Goal: Transaction & Acquisition: Purchase product/service

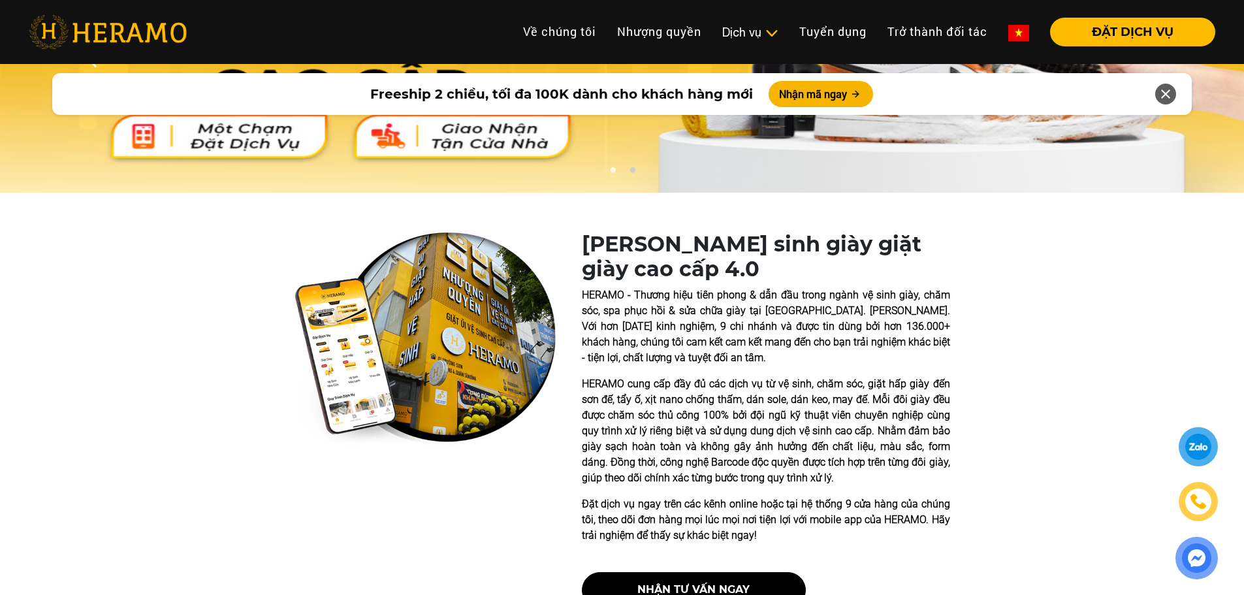
scroll to position [196, 0]
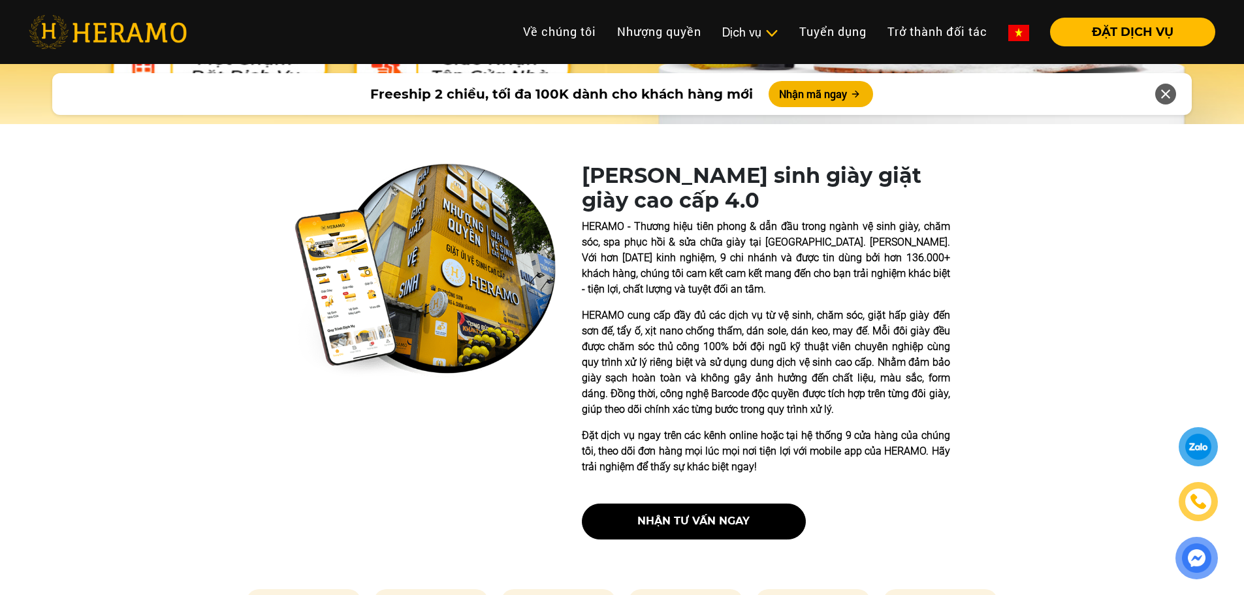
click at [698, 336] on p "HERAMO cung cấp đầy đủ các dịch vụ từ vệ sinh, chăm sóc, giặt hấp giày đến sơn …" at bounding box center [766, 363] width 368 height 110
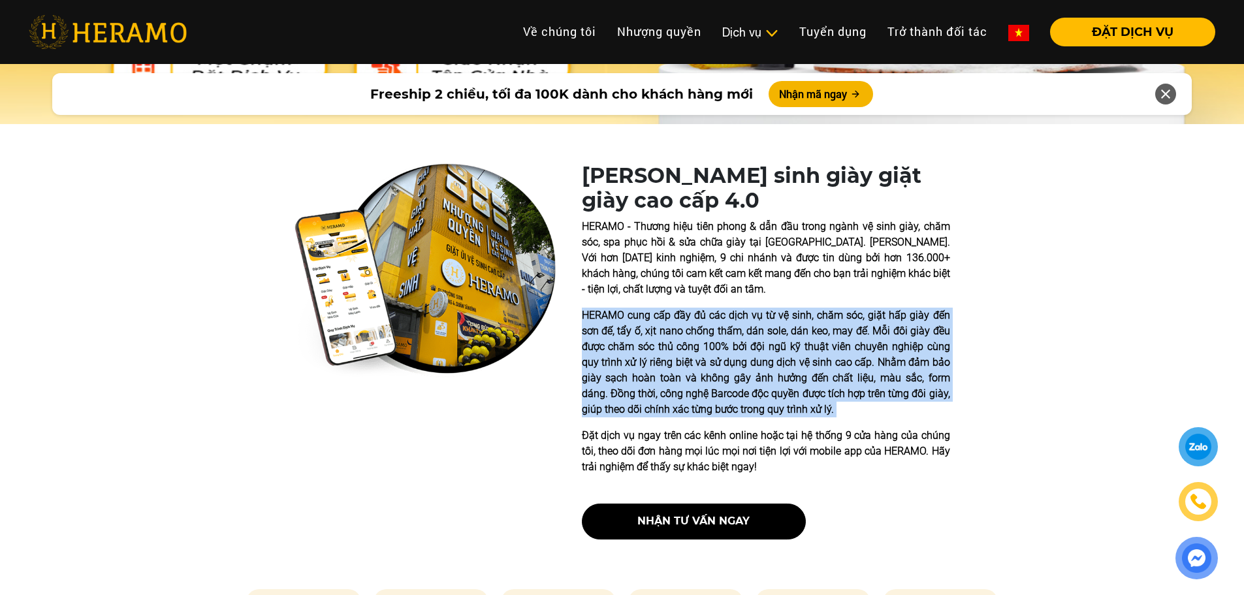
click at [698, 336] on p "HERAMO cung cấp đầy đủ các dịch vụ từ vệ sinh, chăm sóc, giặt hấp giày đến sơn …" at bounding box center [766, 363] width 368 height 110
click at [717, 368] on p "HERAMO cung cấp đầy đủ các dịch vụ từ vệ sinh, chăm sóc, giặt hấp giày đến sơn …" at bounding box center [766, 363] width 368 height 110
click at [738, 331] on p "HERAMO cung cấp đầy đủ các dịch vụ từ vệ sinh, chăm sóc, giặt hấp giày đến sơn …" at bounding box center [766, 363] width 368 height 110
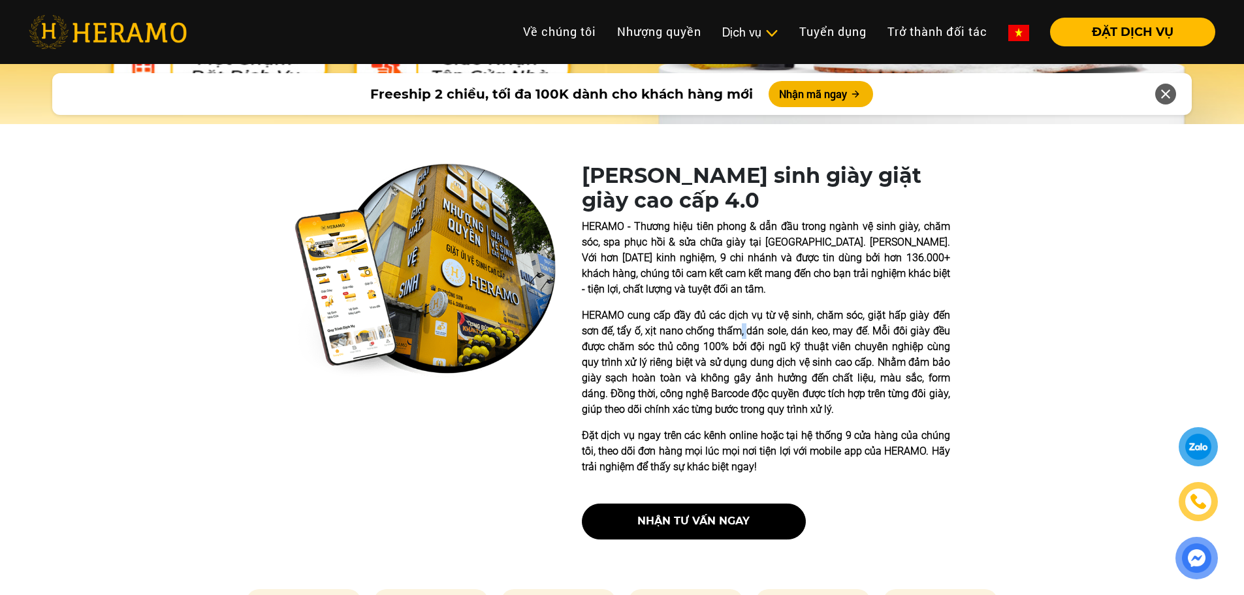
click at [738, 331] on p "HERAMO cung cấp đầy đủ các dịch vụ từ vệ sinh, chăm sóc, giặt hấp giày đến sơn …" at bounding box center [766, 363] width 368 height 110
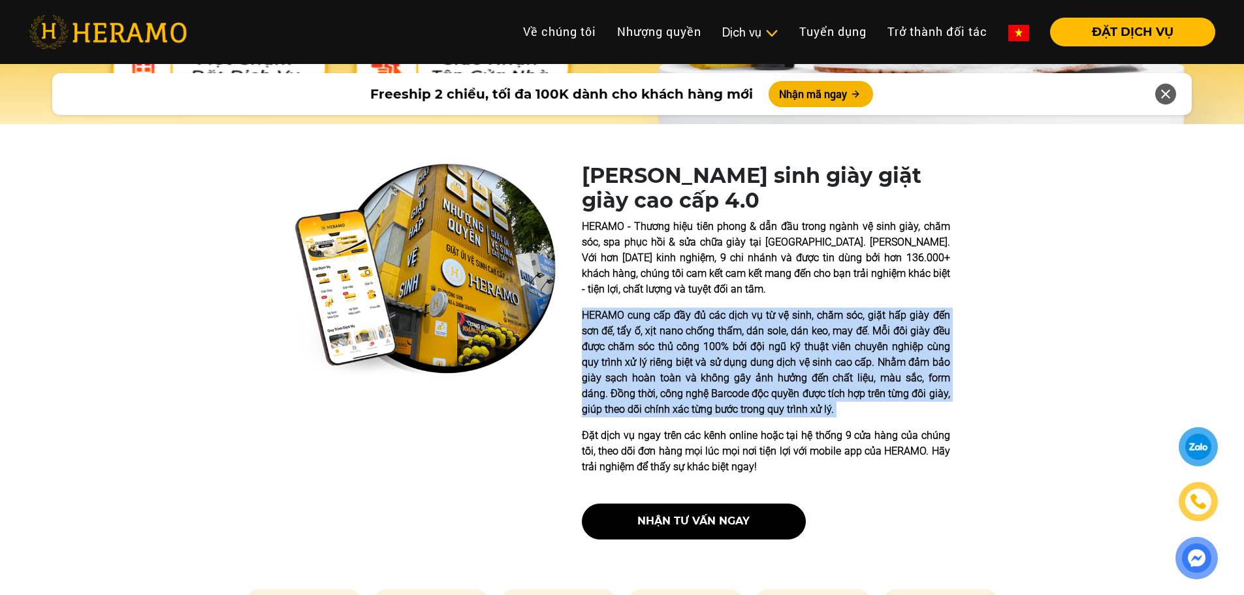
click at [738, 331] on p "HERAMO cung cấp đầy đủ các dịch vụ từ vệ sinh, chăm sóc, giặt hấp giày đến sơn …" at bounding box center [766, 363] width 368 height 110
click at [754, 373] on p "HERAMO cung cấp đầy đủ các dịch vụ từ vệ sinh, chăm sóc, giặt hấp giày đến sơn …" at bounding box center [766, 363] width 368 height 110
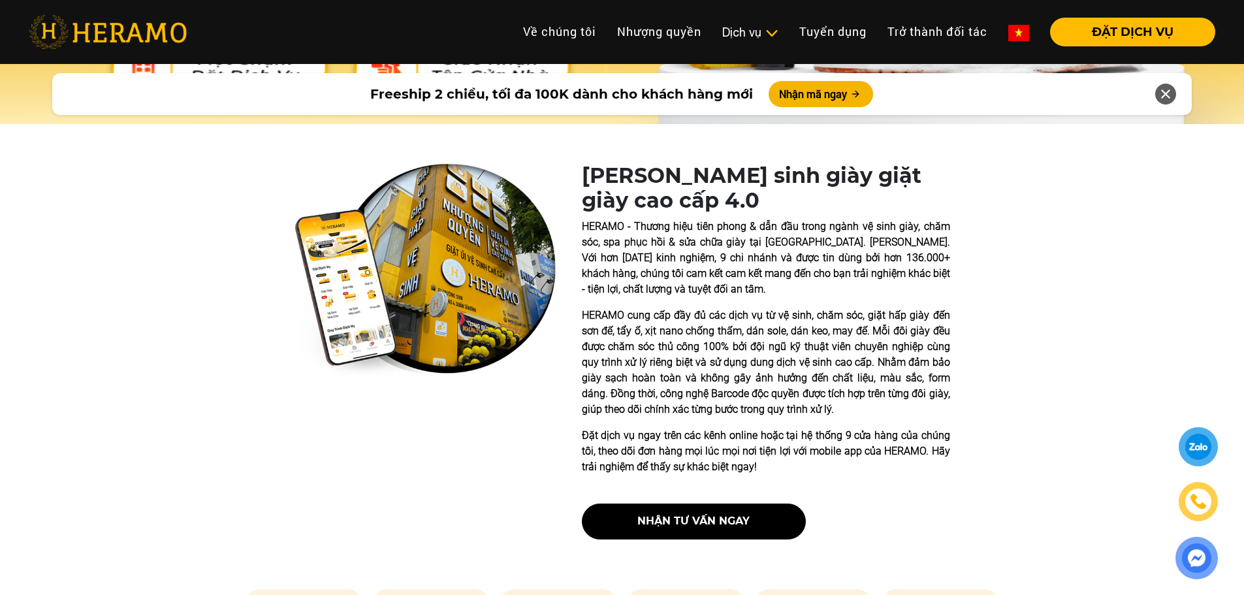
click at [724, 426] on div "HERAMO - Thương hiệu tiên phong & dẫn đầu trong ngành vệ sinh giày, chăm sóc, s…" at bounding box center [766, 347] width 368 height 256
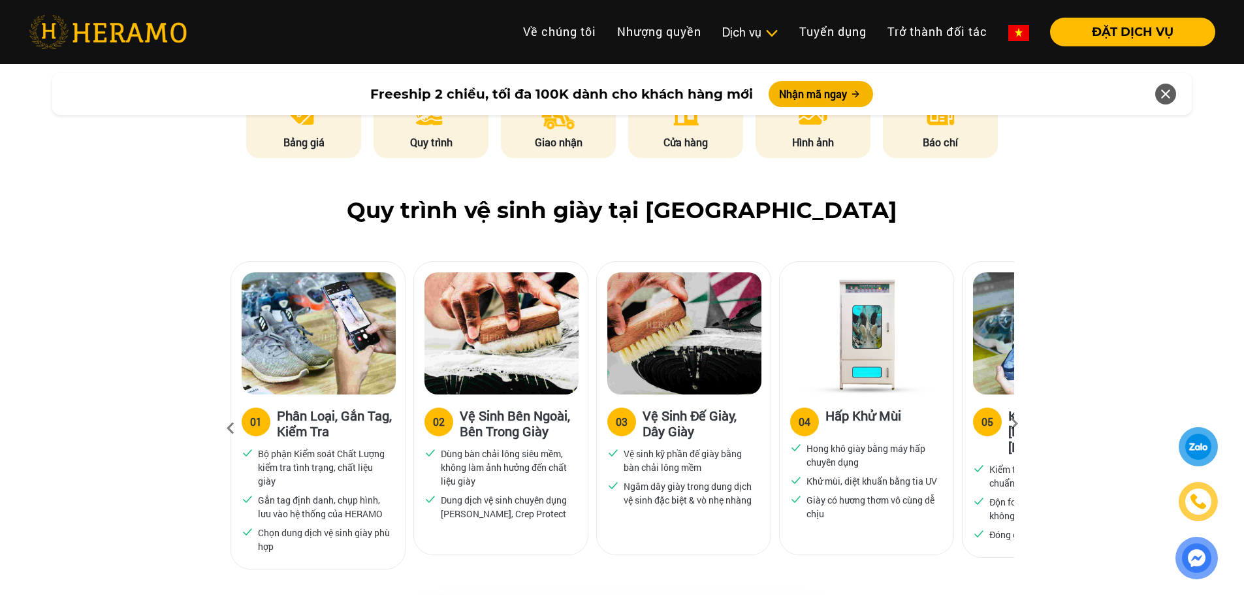
scroll to position [718, 0]
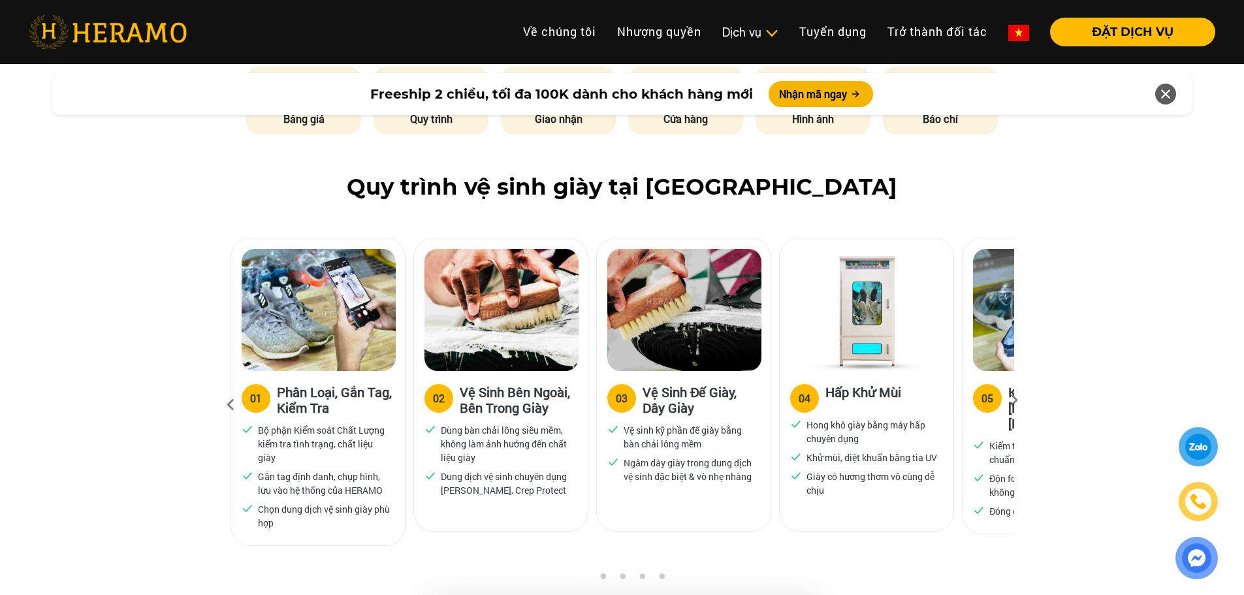
click at [1017, 401] on icon at bounding box center [1014, 404] width 24 height 8
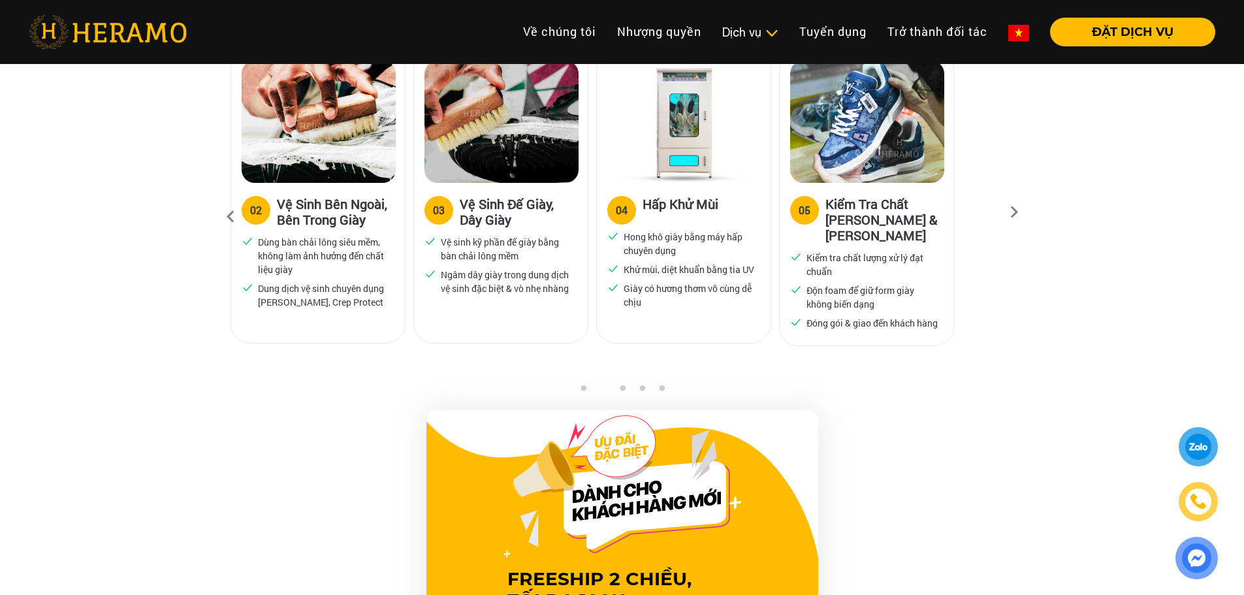
scroll to position [914, 0]
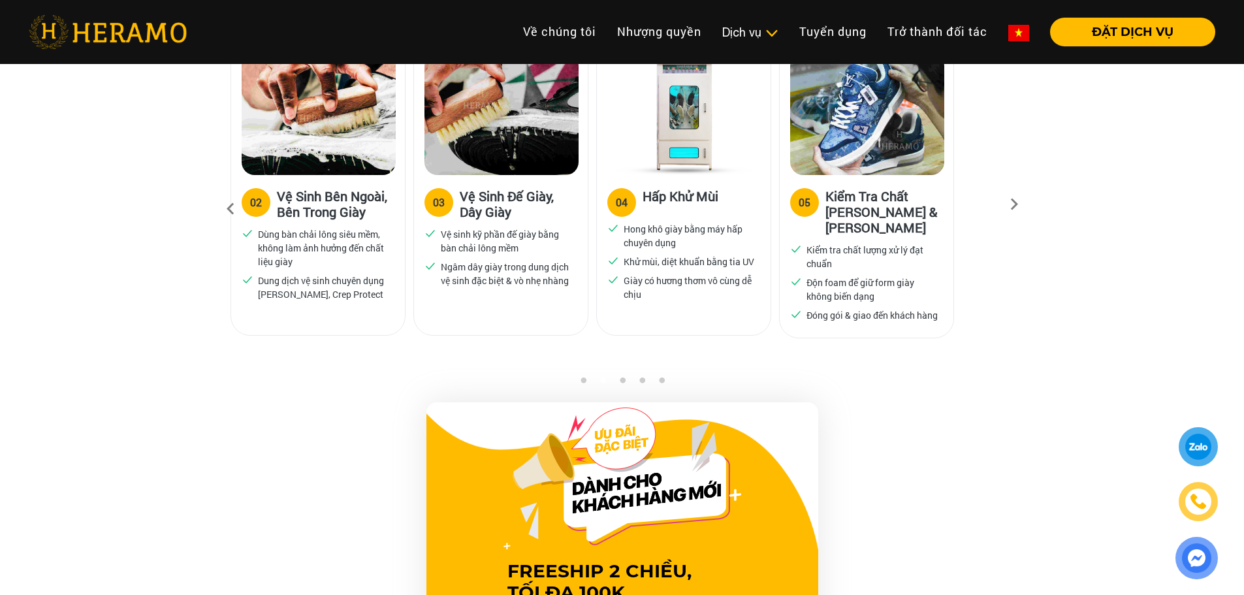
click at [1022, 204] on icon at bounding box center [1014, 208] width 24 height 8
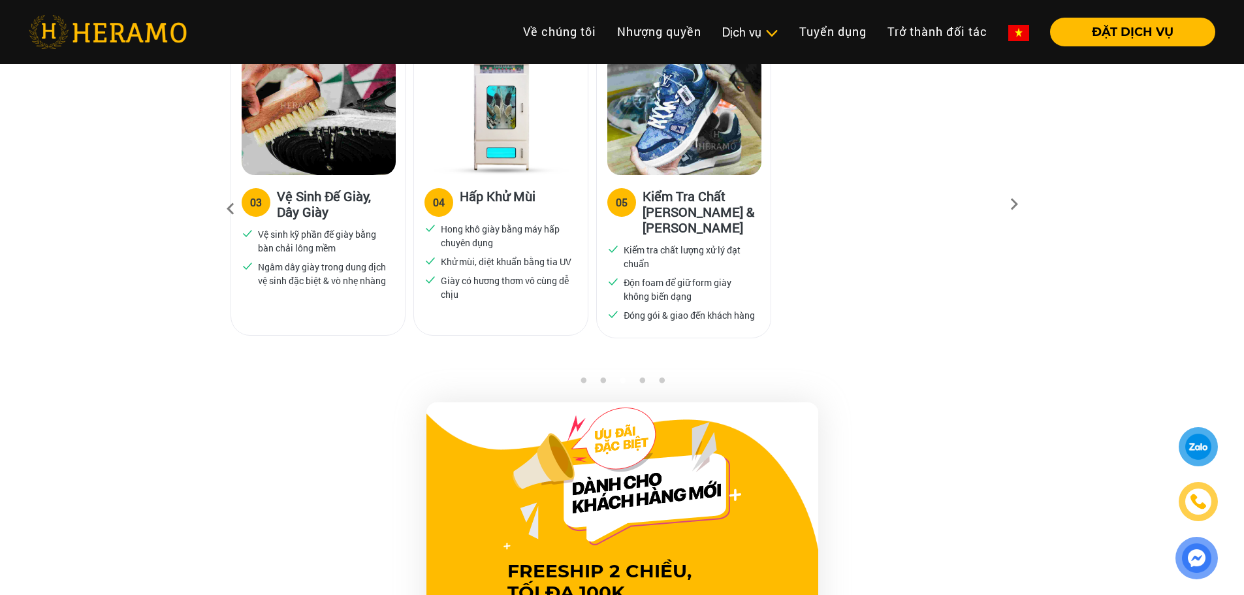
click at [1022, 204] on icon at bounding box center [1014, 208] width 24 height 8
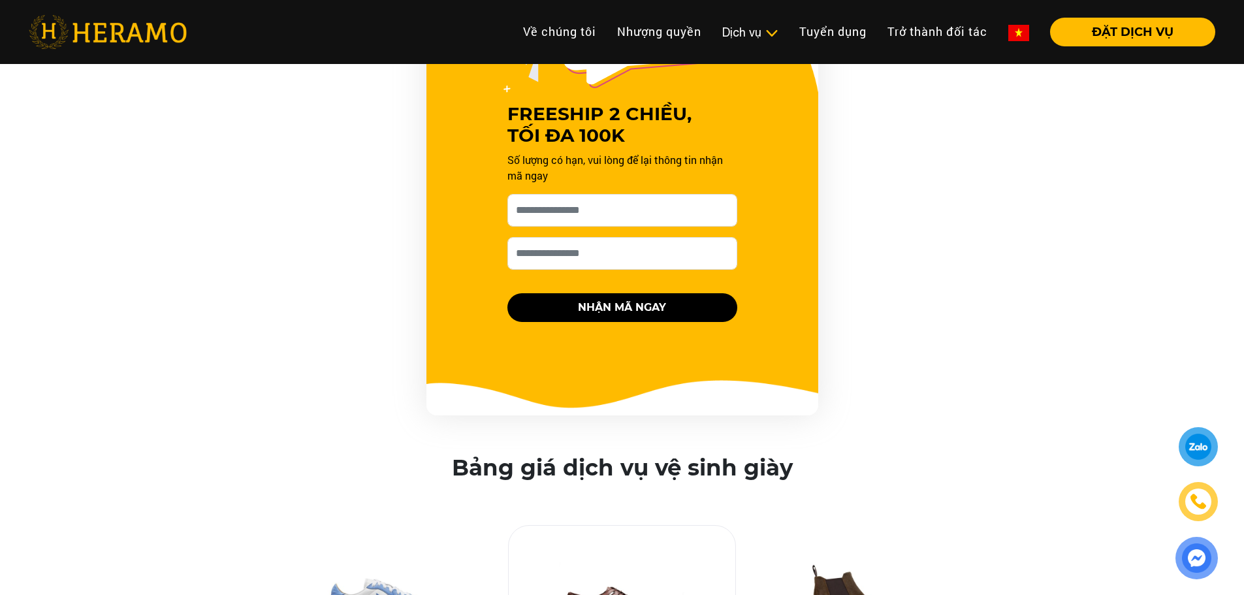
scroll to position [1698, 0]
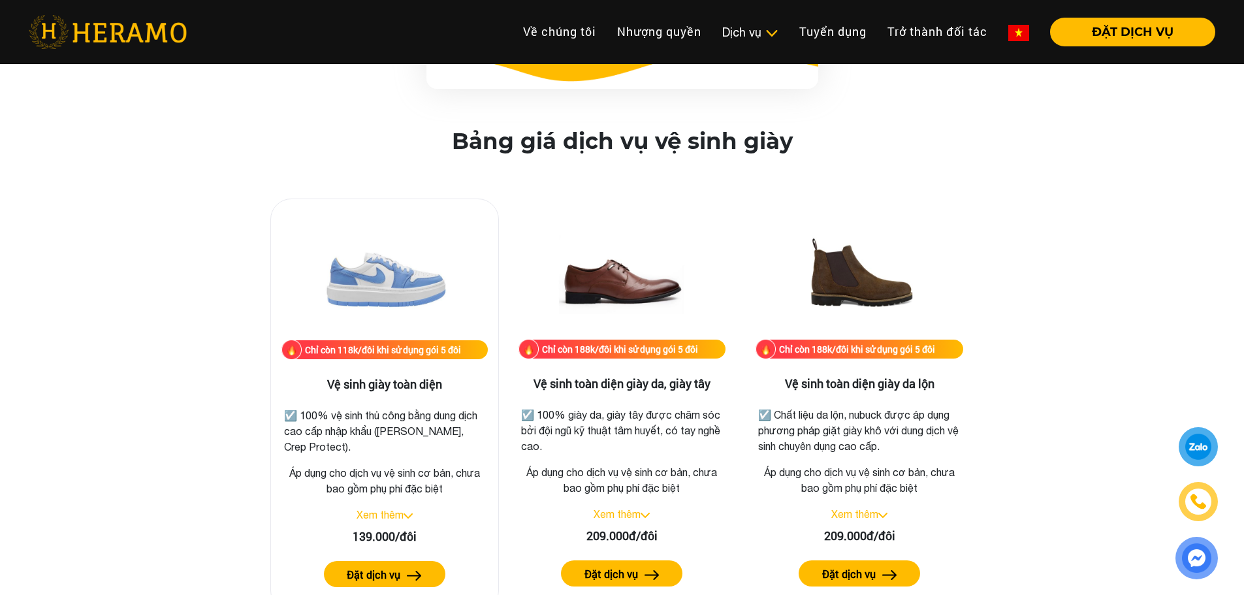
click at [406, 515] on img at bounding box center [408, 515] width 9 height 5
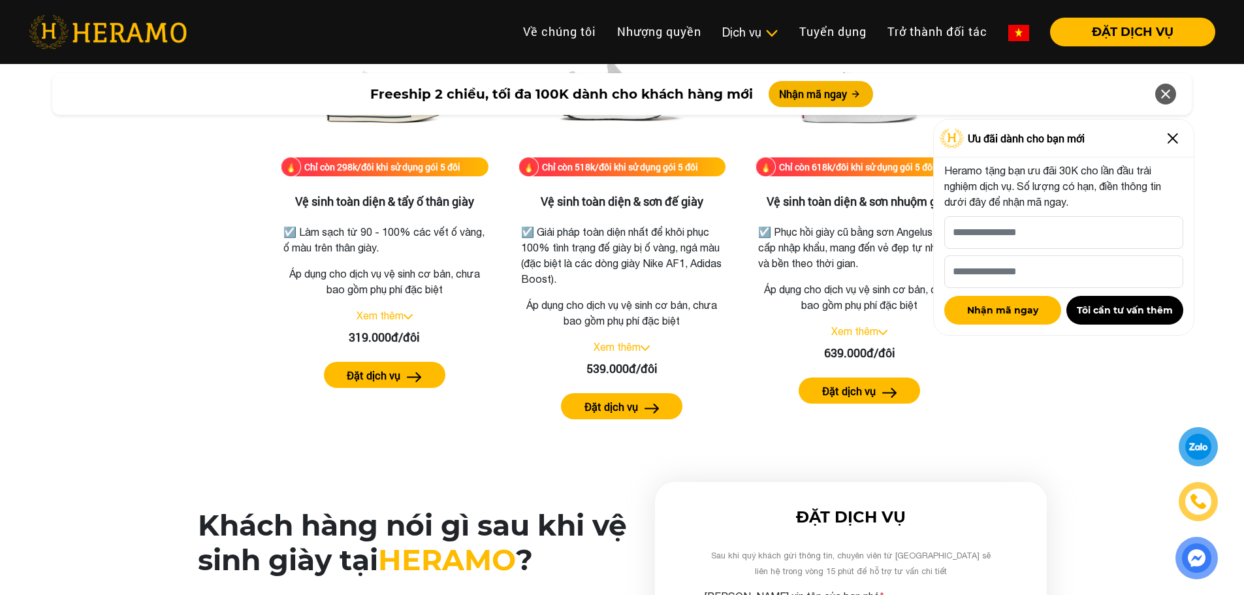
scroll to position [2937, 0]
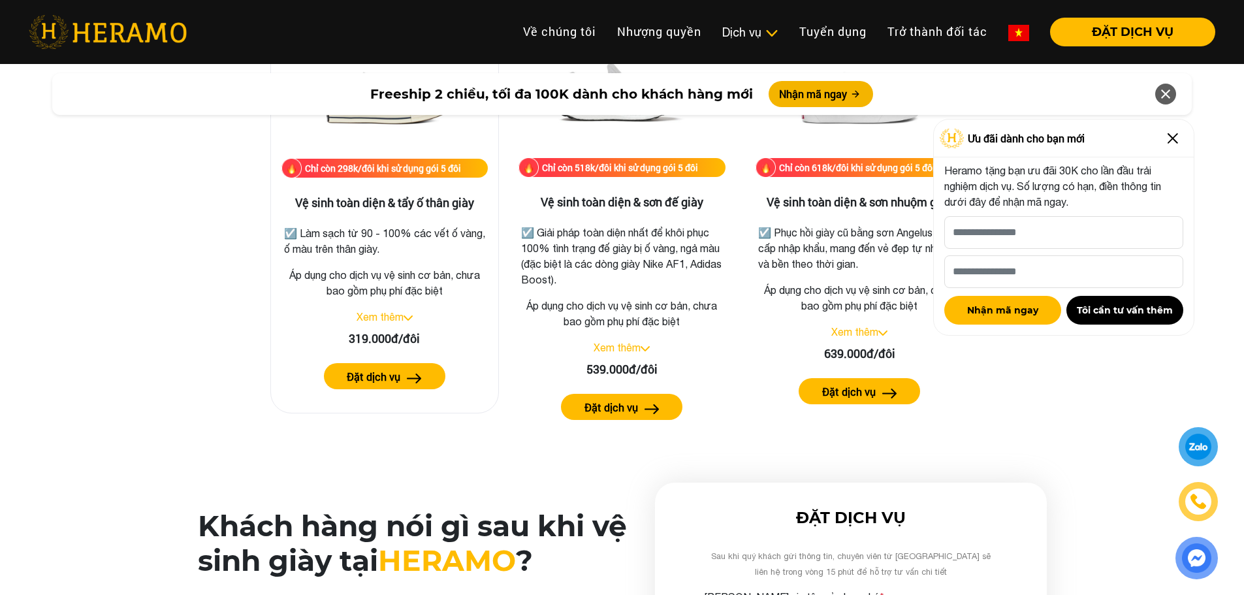
click at [373, 311] on link "Xem thêm" at bounding box center [380, 317] width 47 height 12
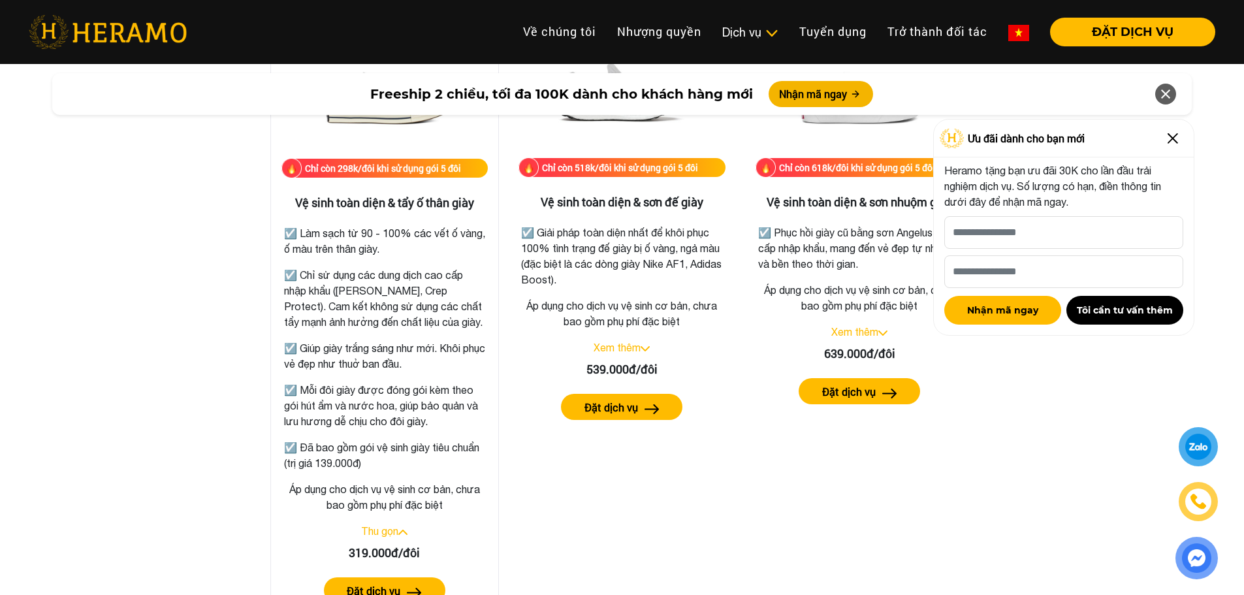
click at [383, 303] on p "☑️ Chỉ sử dụng các dung dịch cao cấp nhập khẩu ([PERSON_NAME], Crep Protect). C…" at bounding box center [384, 298] width 201 height 63
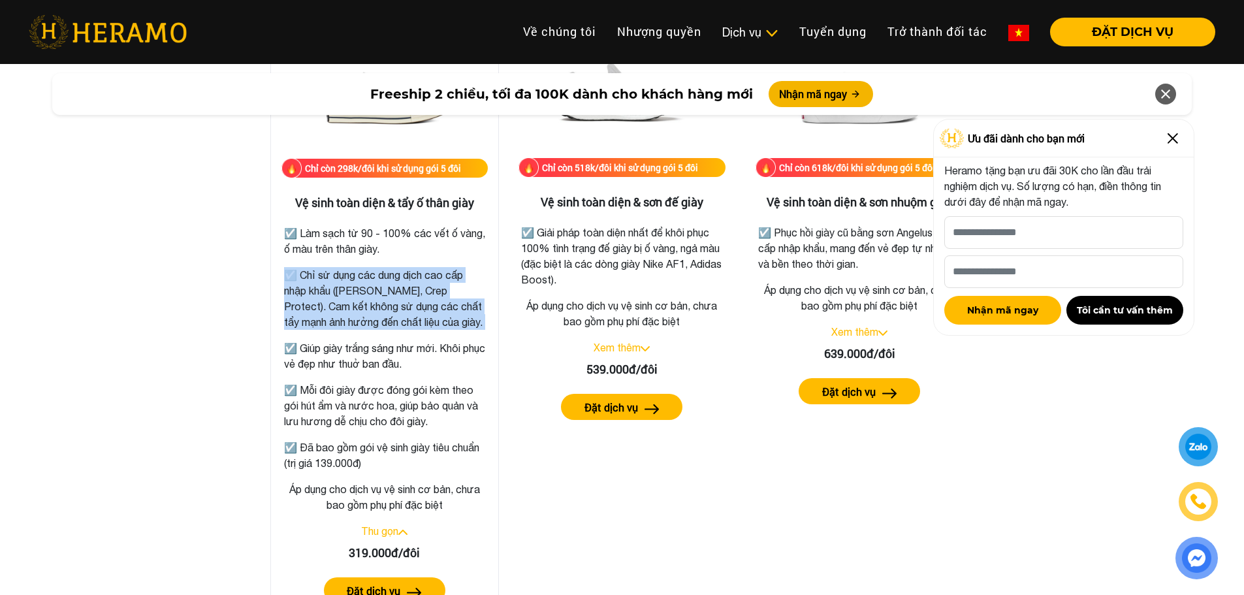
click at [383, 303] on p "☑️ Chỉ sử dụng các dung dịch cao cấp nhập khẩu ([PERSON_NAME], Crep Protect). C…" at bounding box center [384, 298] width 201 height 63
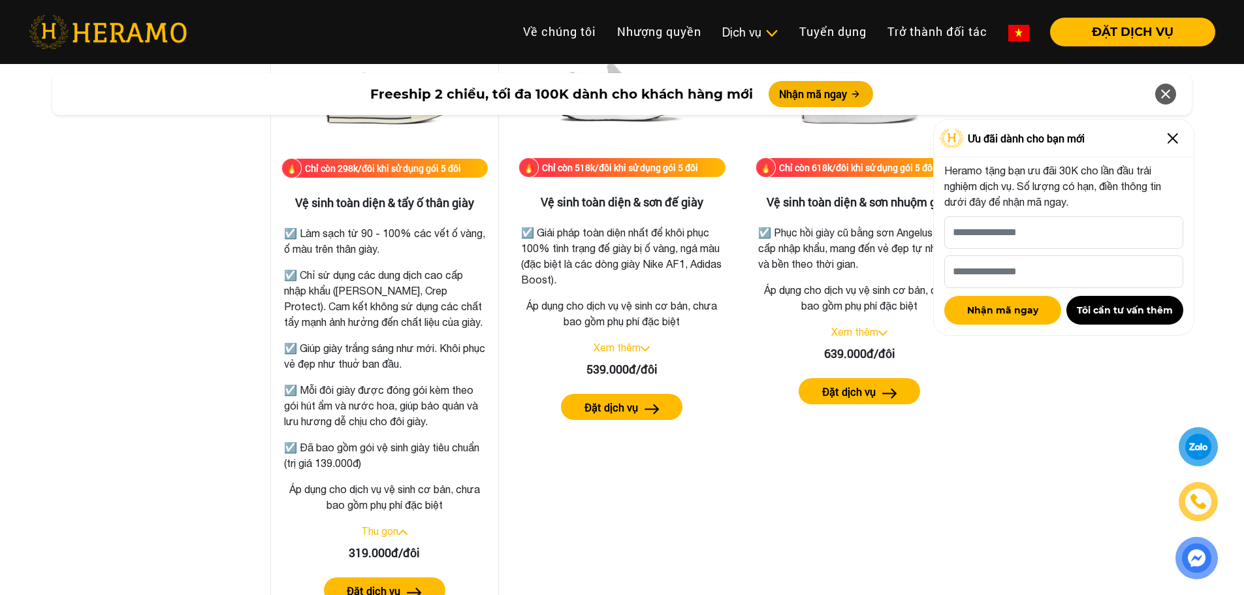
click at [379, 349] on p "☑️ Giúp giày trắng sáng như mới. Khôi phục vẻ đẹp như thuở ban đầu." at bounding box center [384, 355] width 201 height 31
click at [390, 360] on p "☑️ Giúp giày trắng sáng như mới. Khôi phục vẻ đẹp như thuở ban đầu." at bounding box center [384, 355] width 201 height 31
click at [390, 395] on p "☑️ Mỗi đôi giày được đóng gói kèm theo gói hút ẩm và nước hoa, giúp bảo quản và…" at bounding box center [384, 405] width 201 height 47
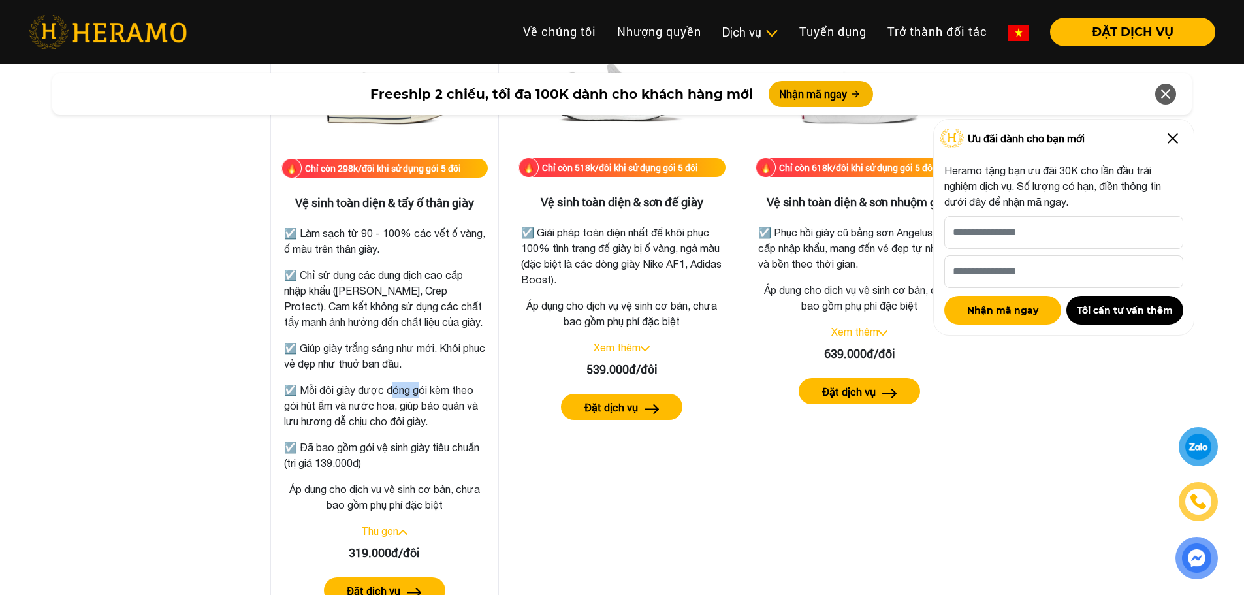
click at [390, 395] on p "☑️ Mỗi đôi giày được đóng gói kèm theo gói hút ẩm và nước hoa, giúp bảo quản và…" at bounding box center [384, 405] width 201 height 47
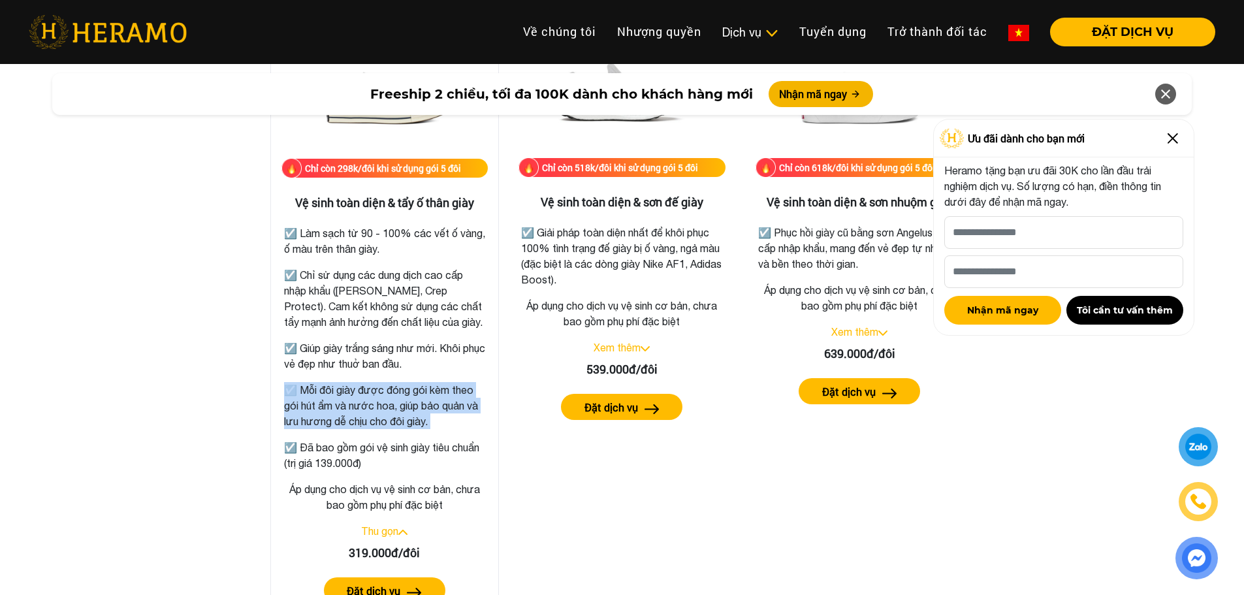
click at [390, 395] on p "☑️ Mỗi đôi giày được đóng gói kèm theo gói hút ẩm và nước hoa, giúp bảo quản và…" at bounding box center [384, 405] width 201 height 47
click at [396, 422] on p "☑️ Mỗi đôi giày được đóng gói kèm theo gói hút ẩm và nước hoa, giúp bảo quản và…" at bounding box center [384, 405] width 201 height 47
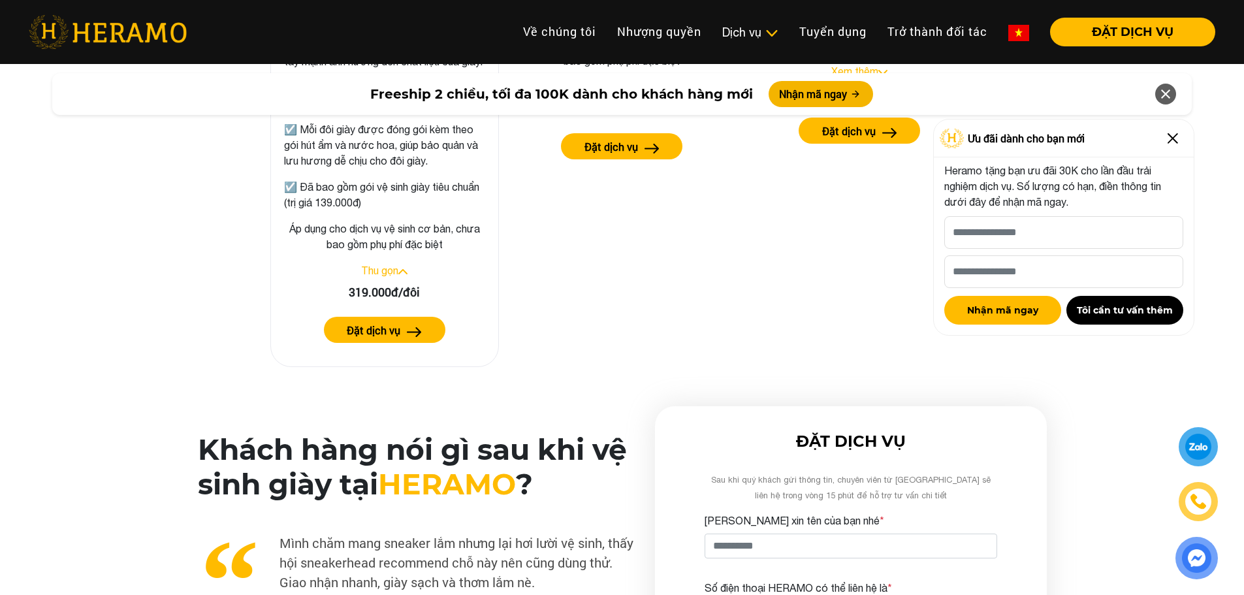
scroll to position [3198, 0]
click at [346, 337] on button "Đặt dịch vụ" at bounding box center [384, 329] width 121 height 26
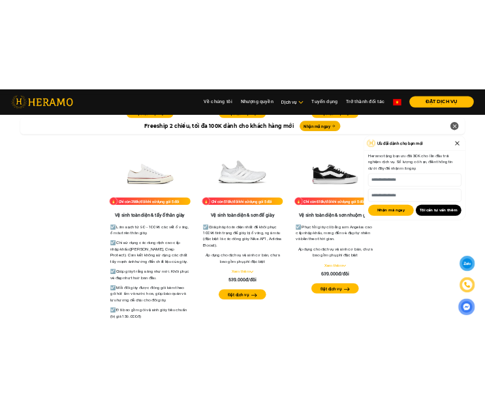
scroll to position [2806, 0]
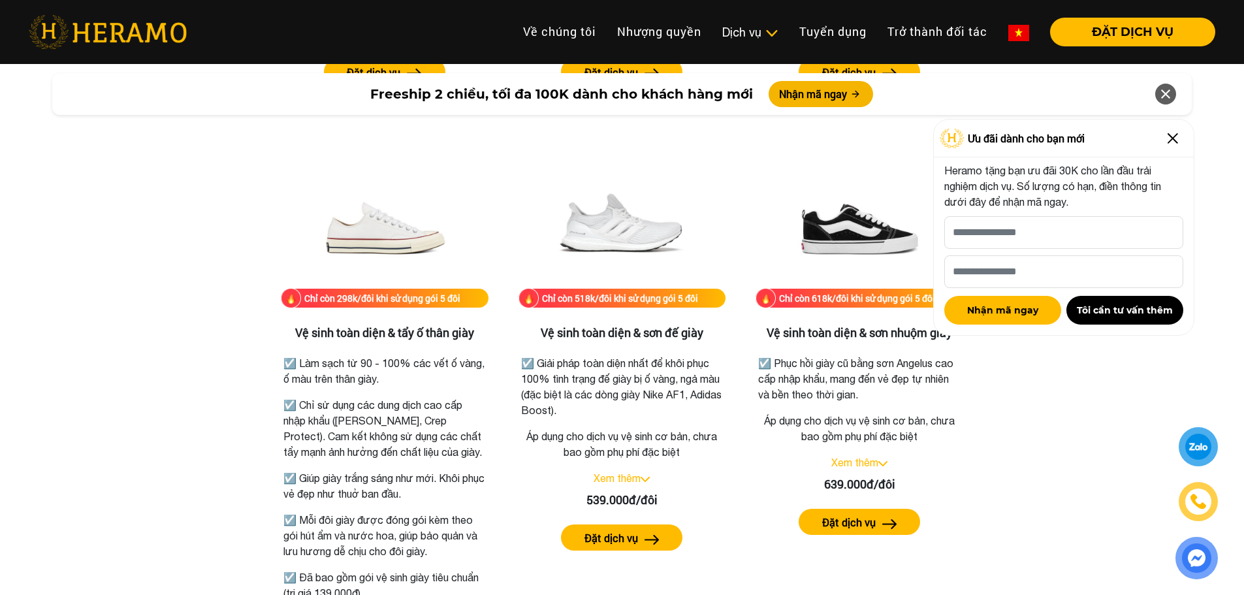
click at [1201, 451] on div at bounding box center [1198, 447] width 24 height 24
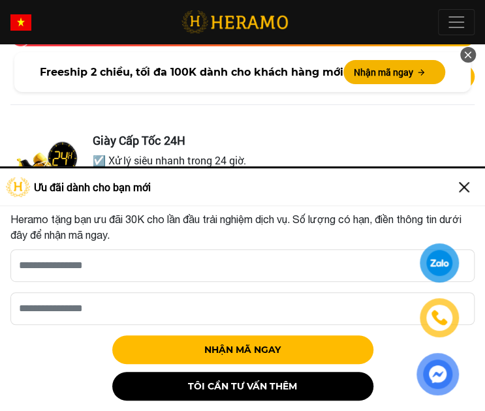
scroll to position [2610, 0]
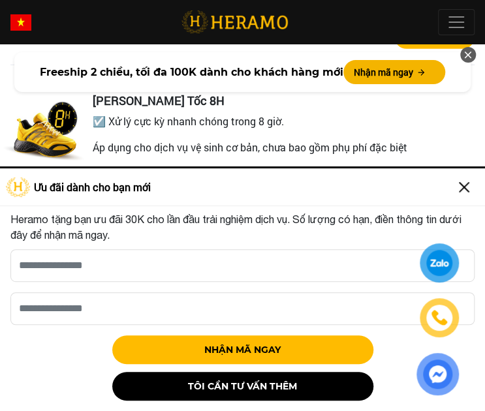
click at [459, 186] on img at bounding box center [464, 187] width 21 height 21
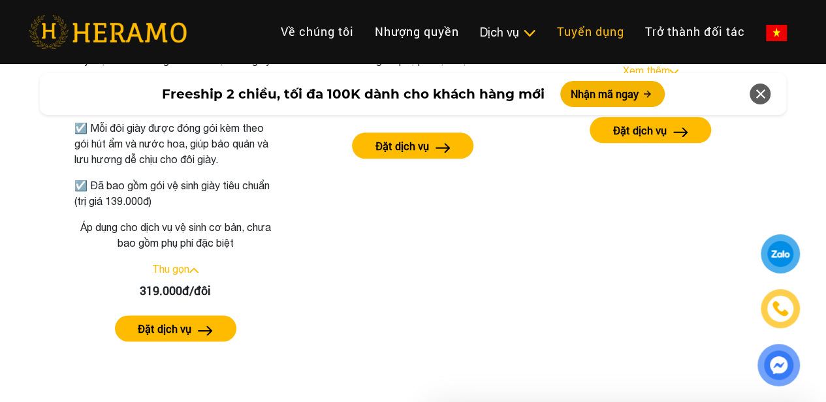
scroll to position [3198, 0]
